Goal: Task Accomplishment & Management: Use online tool/utility

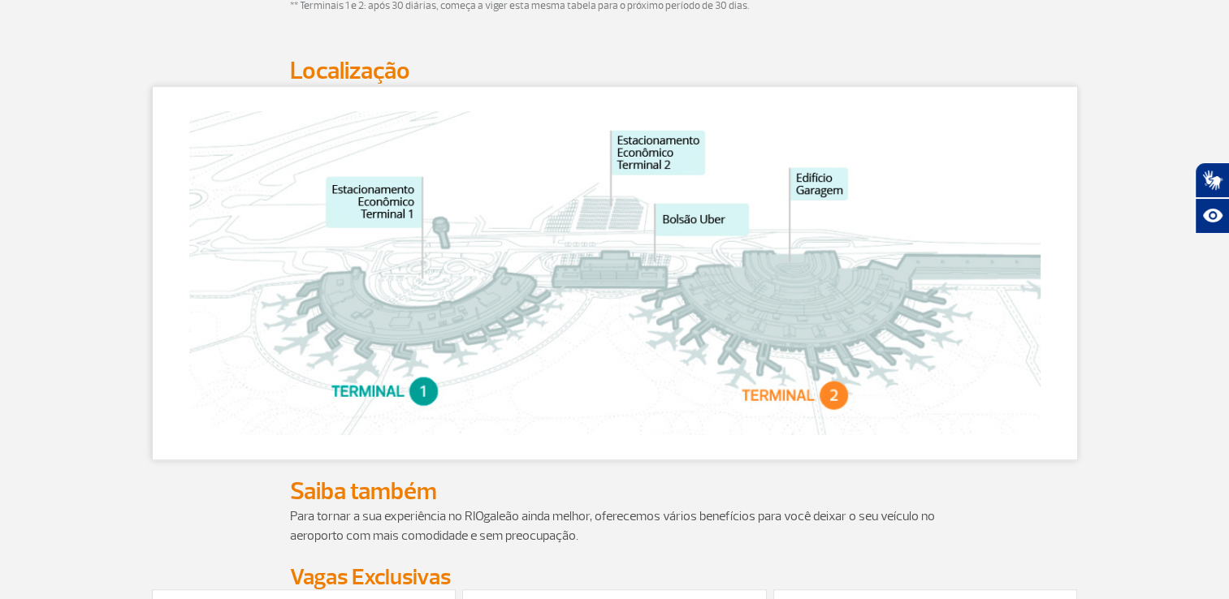
scroll to position [997, 0]
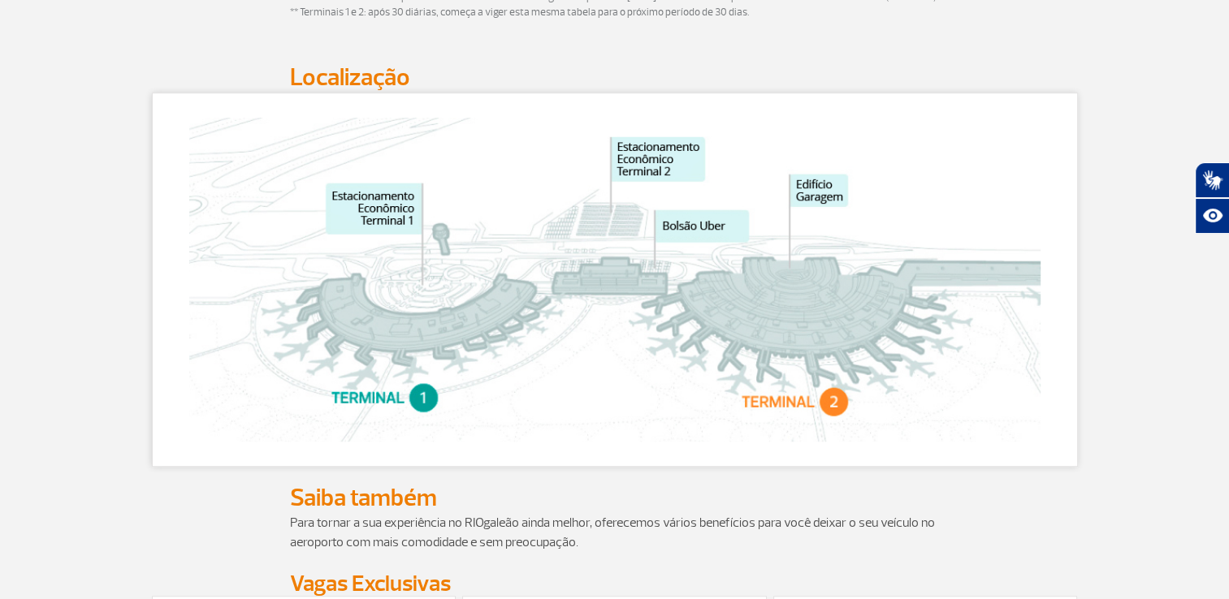
click at [805, 380] on img at bounding box center [614, 280] width 851 height 324
click at [799, 295] on img at bounding box center [614, 280] width 851 height 324
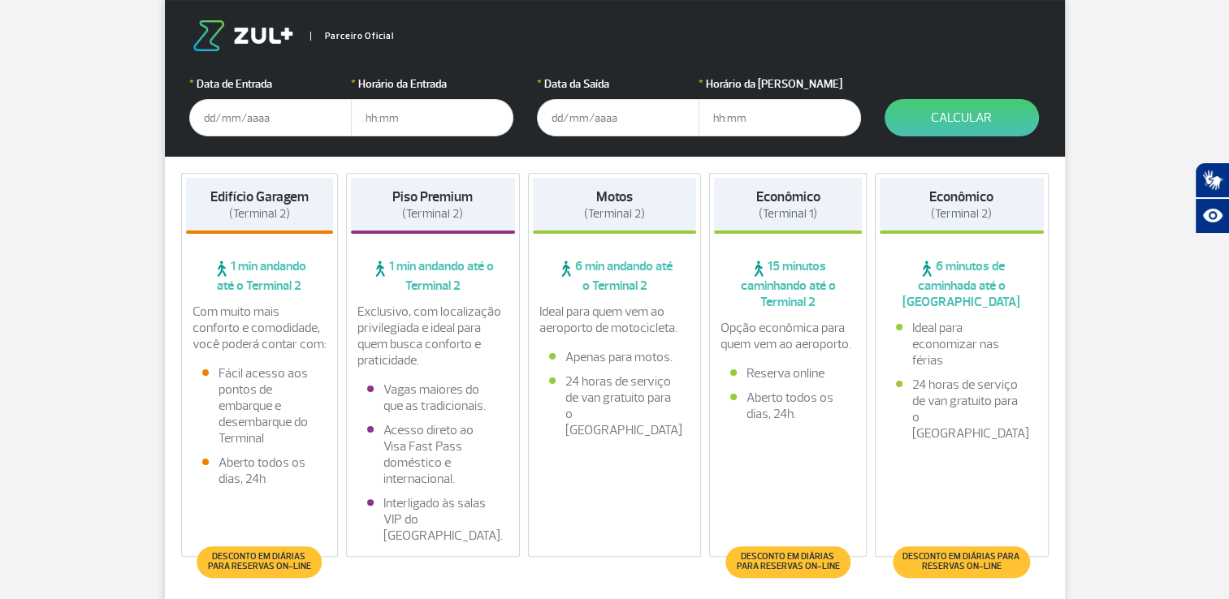
scroll to position [266, 0]
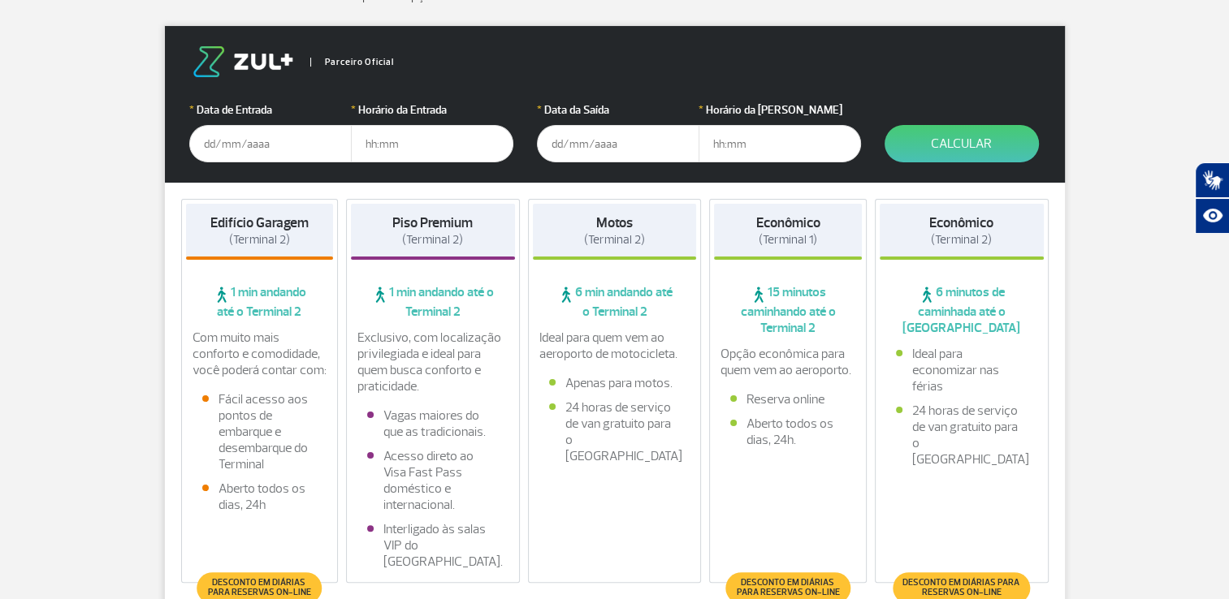
click at [230, 144] on input "text" at bounding box center [270, 143] width 162 height 37
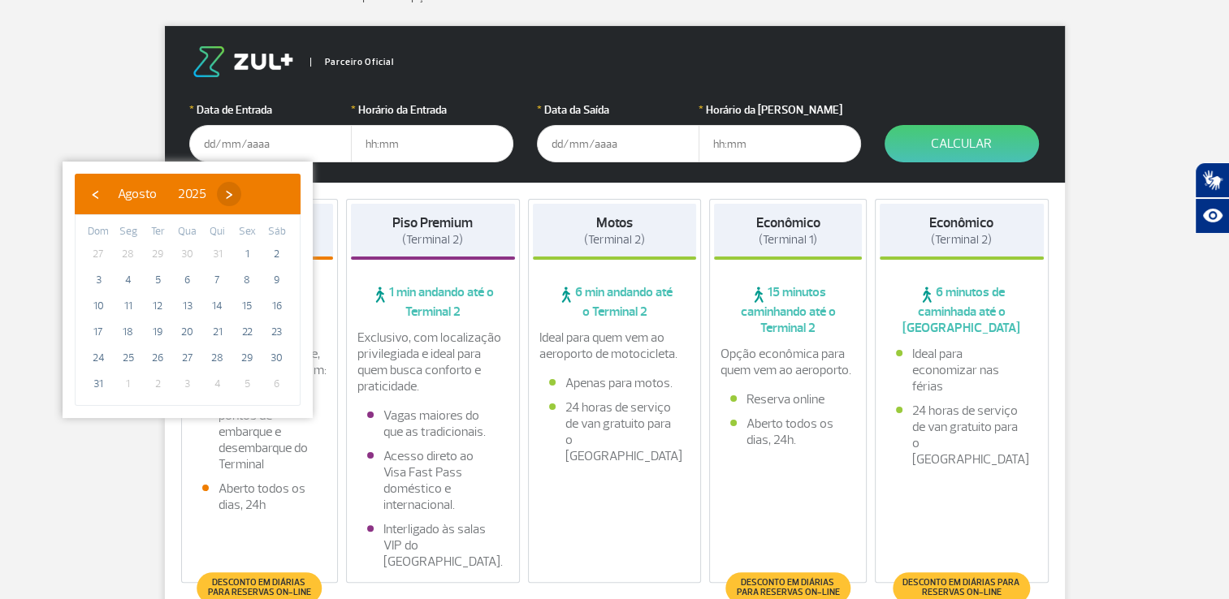
click at [241, 197] on span "›" at bounding box center [229, 194] width 24 height 24
click at [130, 252] on span "1" at bounding box center [128, 254] width 26 height 26
type input "[DATE]"
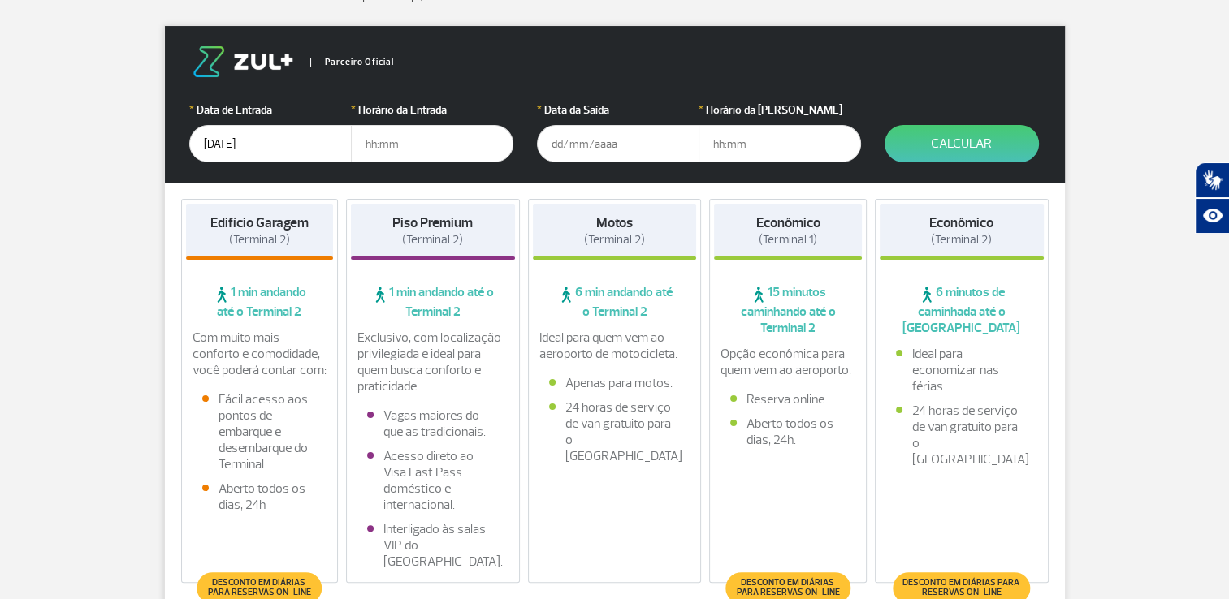
click at [386, 145] on input "text" at bounding box center [432, 143] width 162 height 37
type input "11:00"
click at [572, 149] on input "text" at bounding box center [618, 143] width 162 height 37
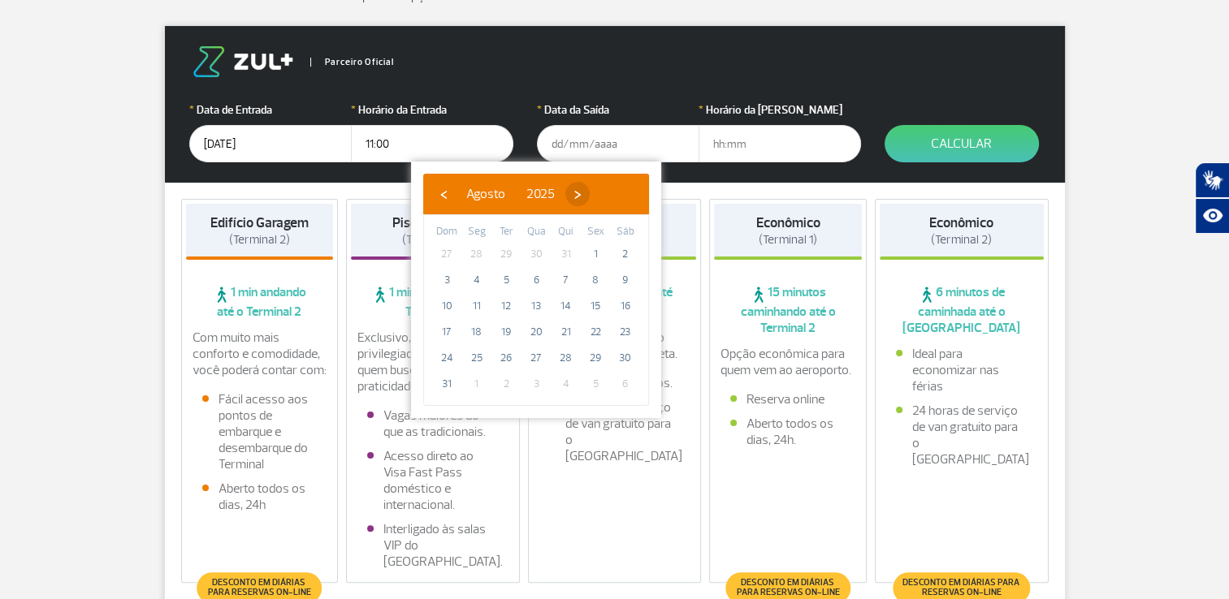
click at [590, 194] on span "›" at bounding box center [577, 194] width 24 height 24
click at [604, 194] on span "›" at bounding box center [592, 194] width 24 height 24
click at [443, 197] on span "‹" at bounding box center [443, 194] width 24 height 24
click at [539, 281] on span "10" at bounding box center [536, 280] width 26 height 26
type input "[DATE]"
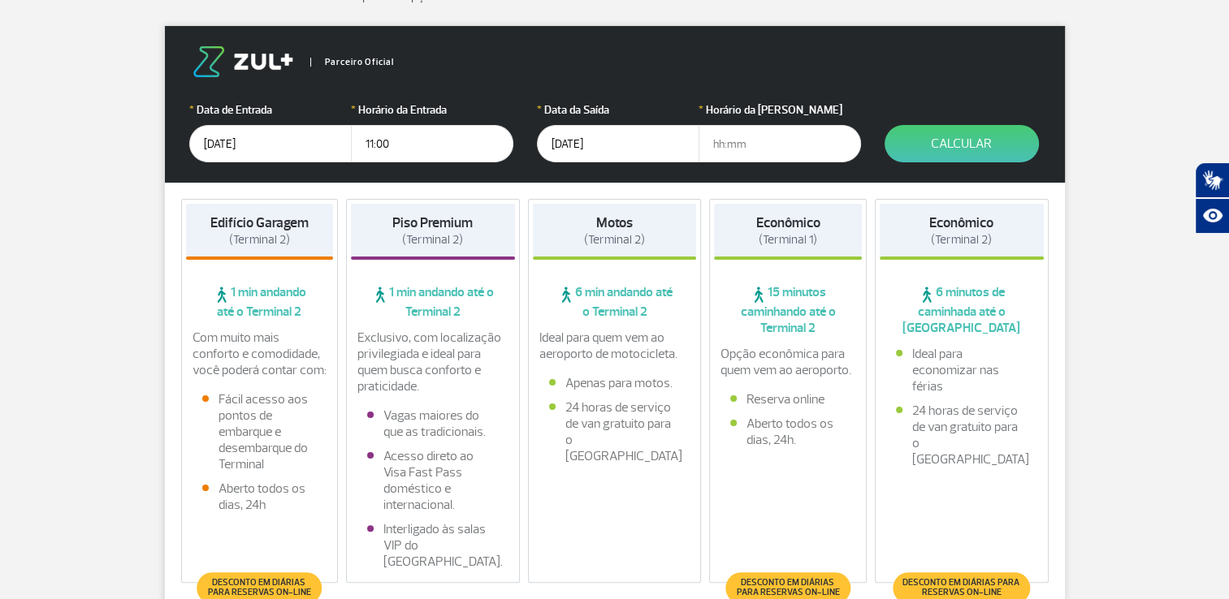
click at [731, 143] on input "text" at bounding box center [779, 143] width 162 height 37
type input "18:00"
click at [954, 138] on button "Calcular" at bounding box center [961, 143] width 154 height 37
